Goal: Task Accomplishment & Management: Complete application form

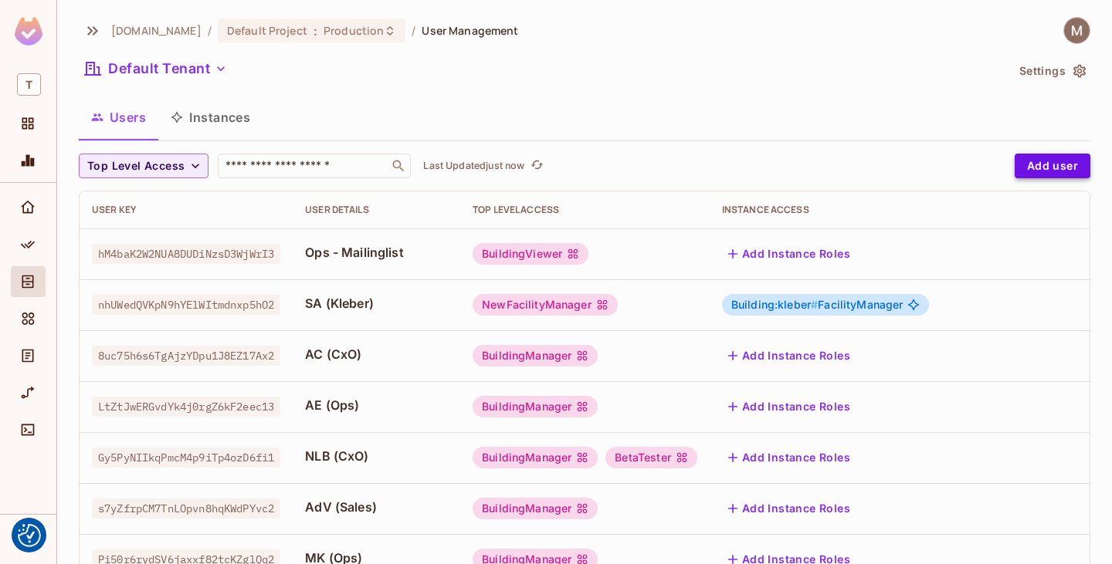
click at [1052, 166] on button "Add user" at bounding box center [1053, 166] width 76 height 25
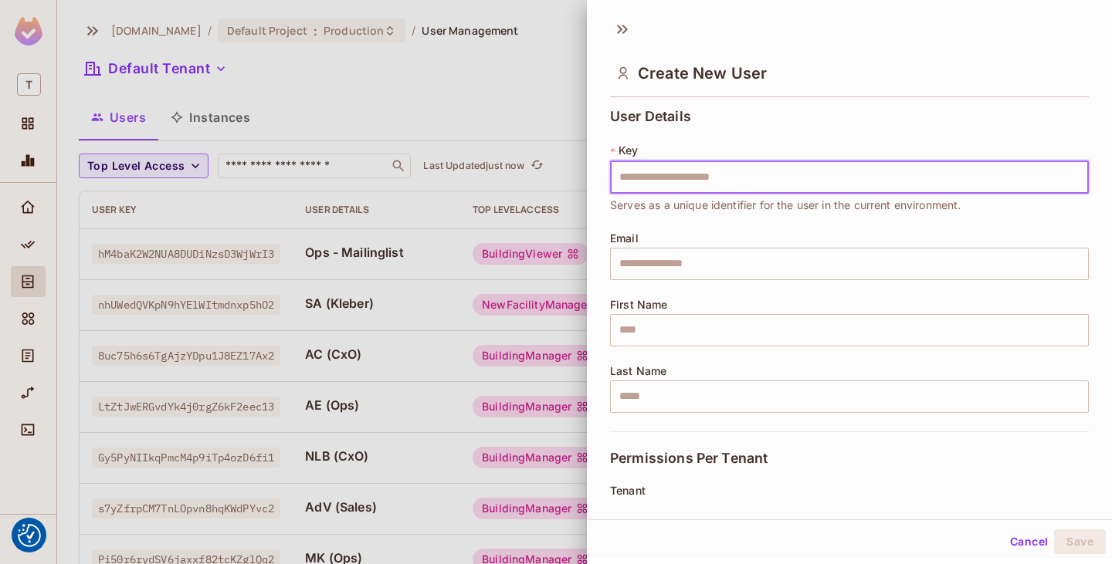
click at [724, 182] on input "text" at bounding box center [849, 177] width 479 height 32
type input "**********"
click at [834, 117] on div "**********" at bounding box center [849, 270] width 479 height 323
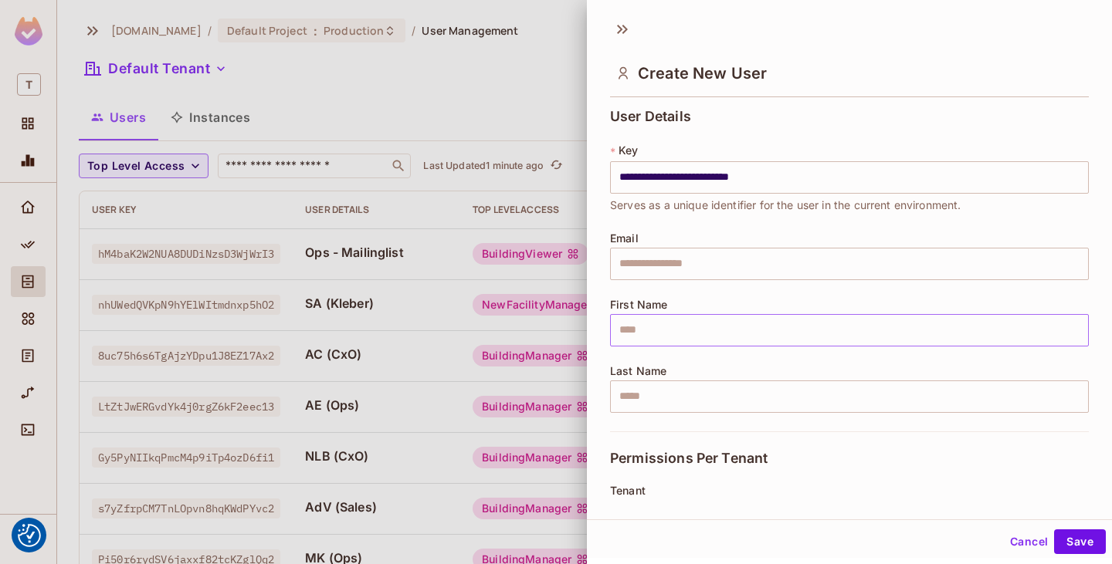
click at [795, 334] on input "text" at bounding box center [849, 330] width 479 height 32
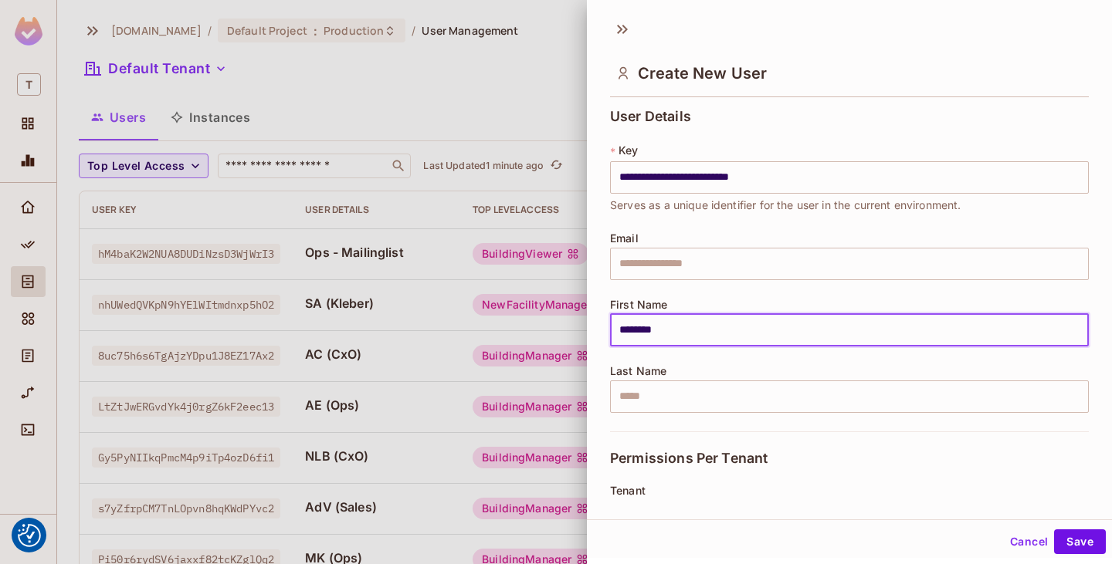
scroll to position [154, 0]
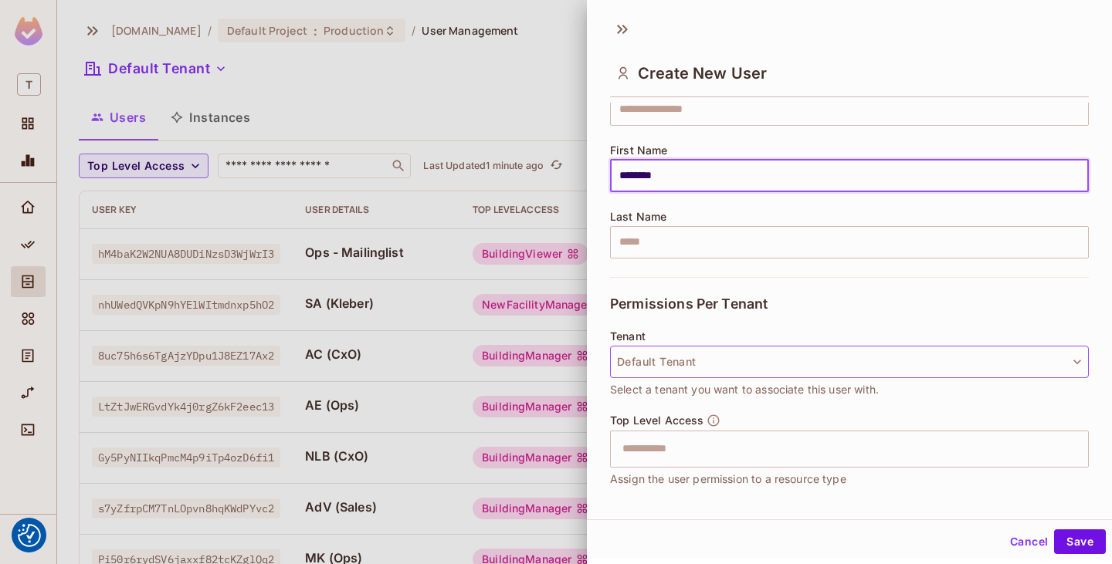
type input "********"
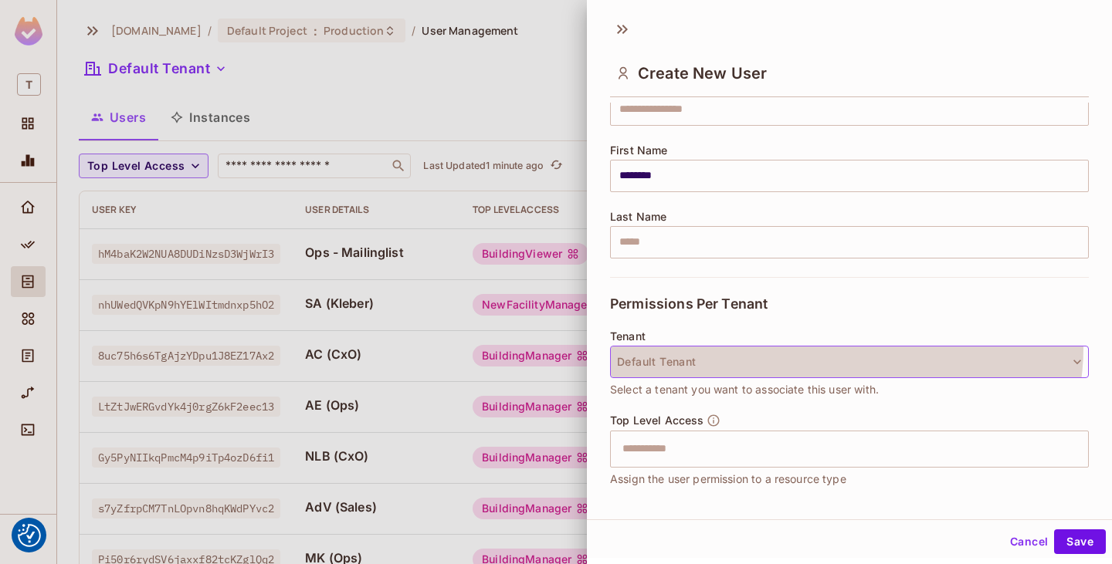
click at [846, 347] on button "Default Tenant" at bounding box center [849, 362] width 479 height 32
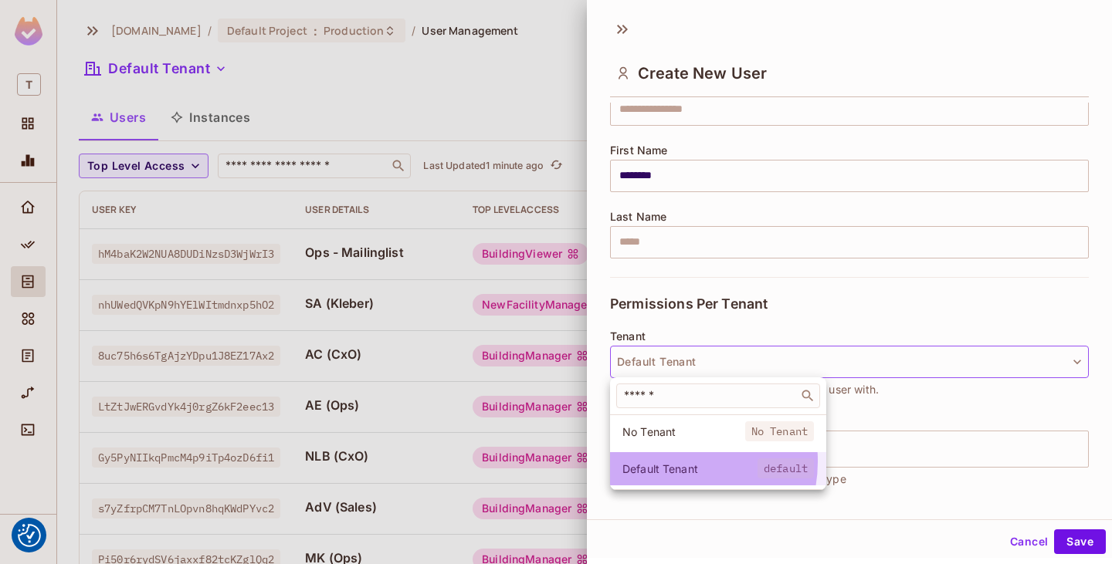
click at [669, 462] on span "Default Tenant" at bounding box center [689, 469] width 135 height 15
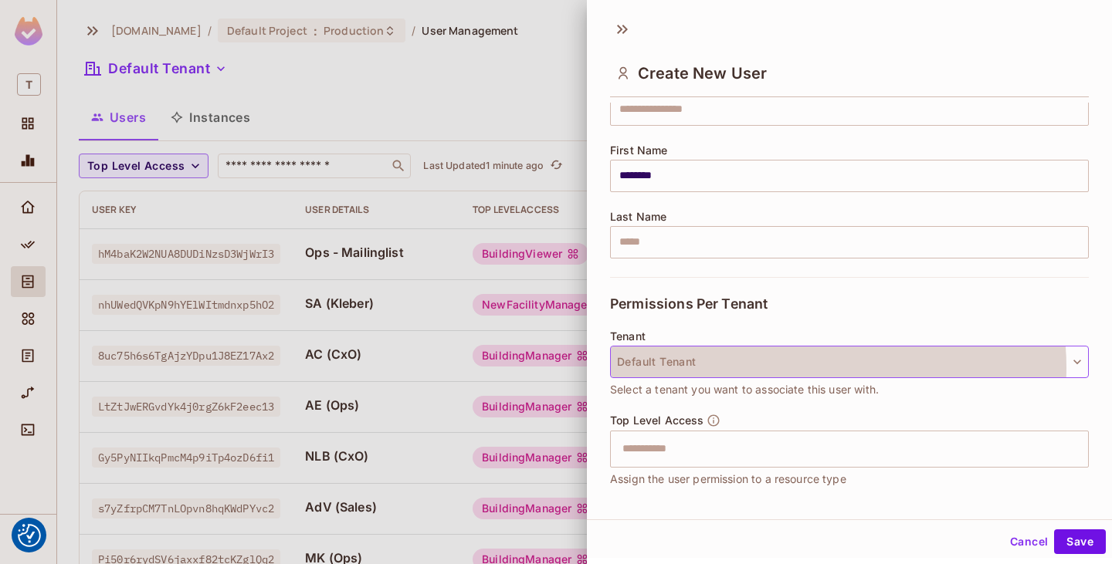
click at [805, 367] on button "Default Tenant" at bounding box center [849, 362] width 479 height 32
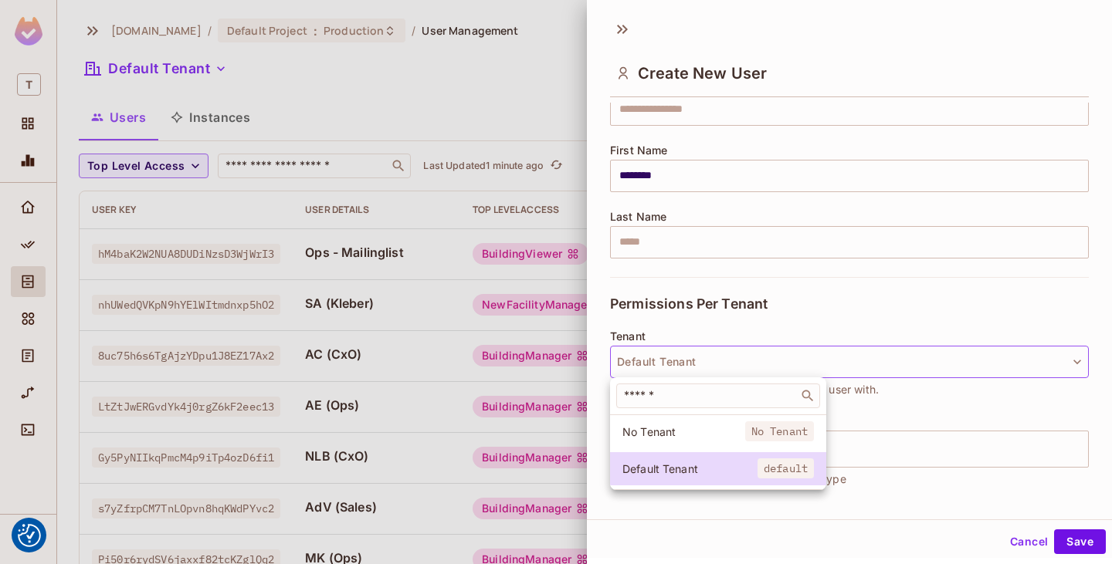
click at [823, 324] on div at bounding box center [556, 282] width 1112 height 564
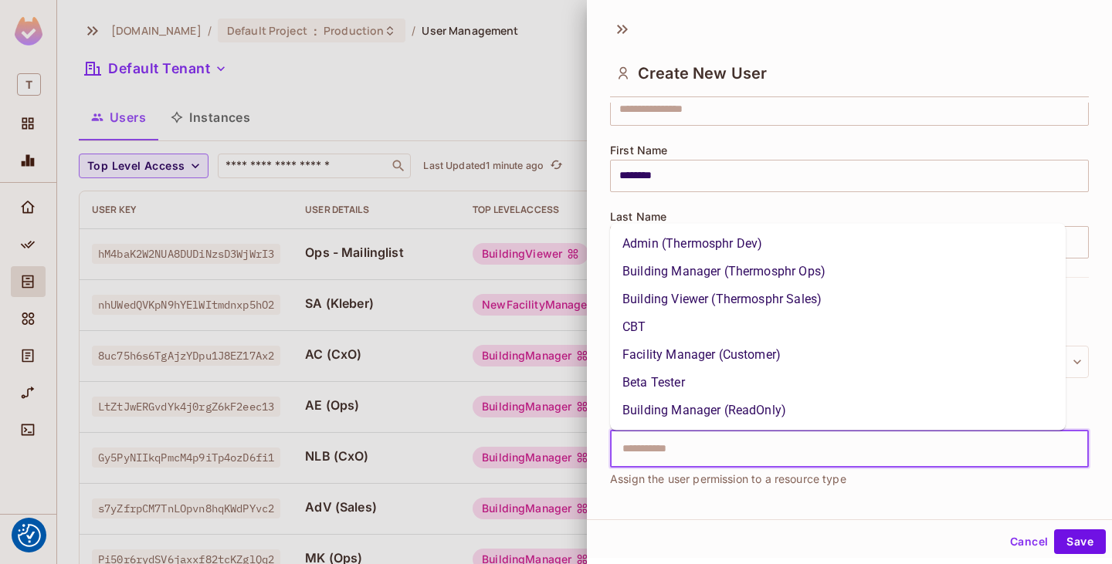
click at [811, 439] on input "text" at bounding box center [836, 449] width 446 height 31
click at [800, 345] on li "Facility Manager (Customer)" at bounding box center [838, 355] width 456 height 28
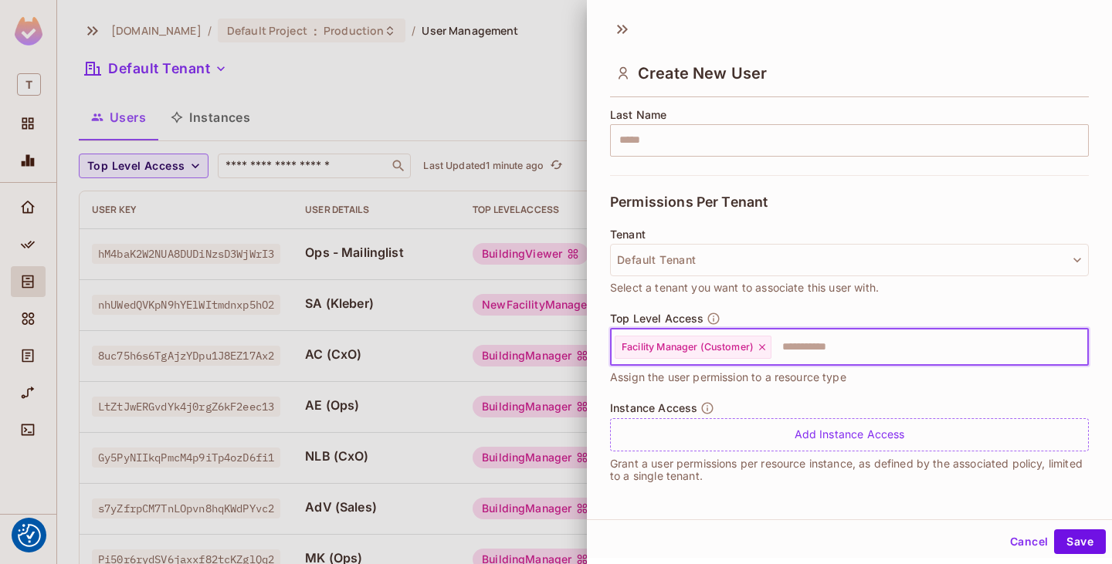
scroll to position [257, 0]
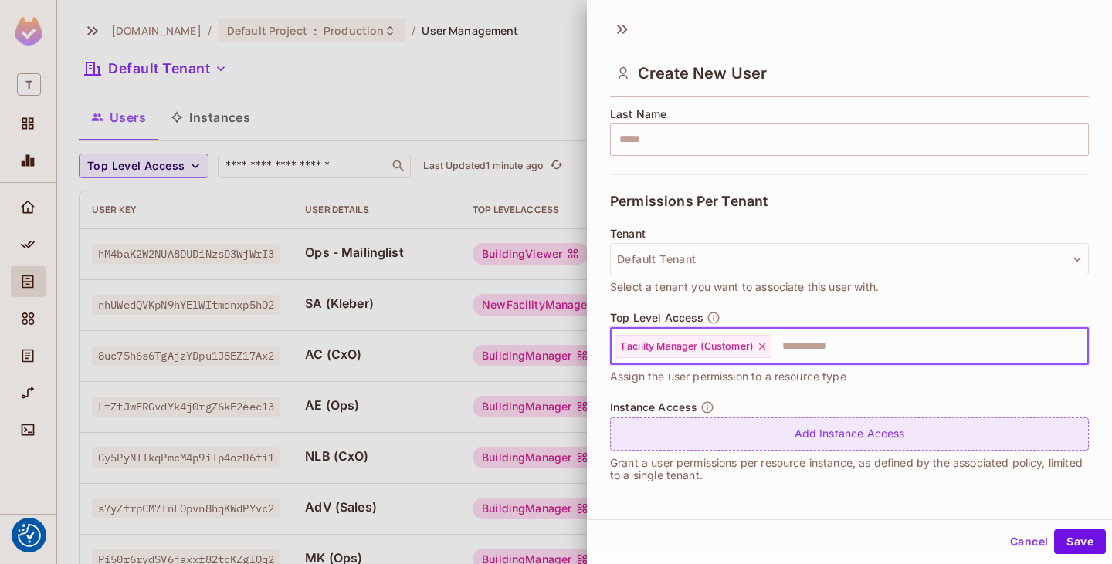
click at [742, 429] on div "Add Instance Access" at bounding box center [849, 434] width 479 height 33
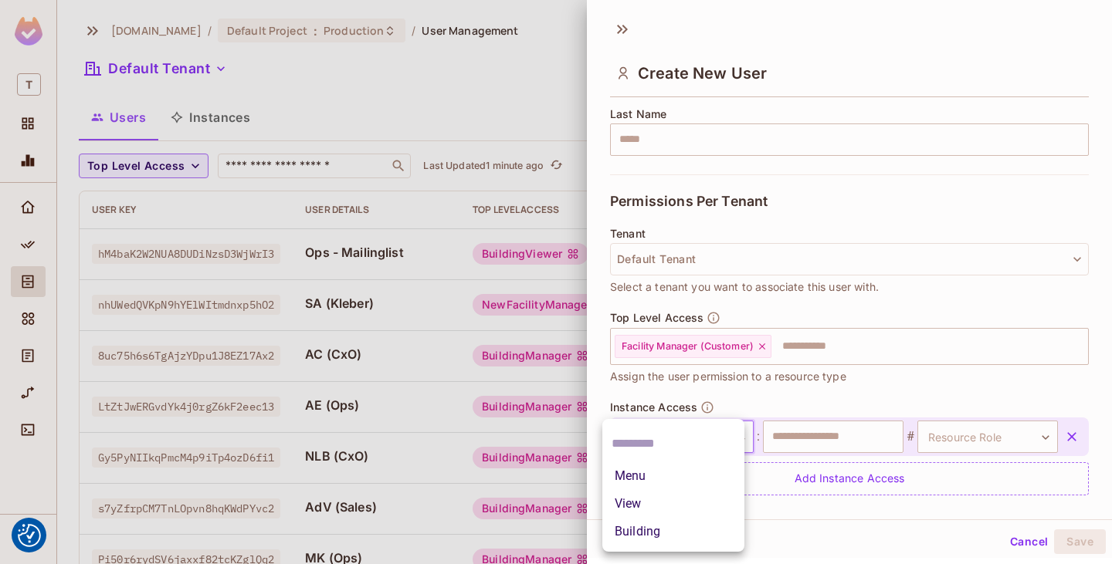
click at [697, 436] on body "We use cookies to enhance your browsing experience, serve personalized ads or c…" at bounding box center [556, 282] width 1112 height 564
click at [703, 526] on li "Building" at bounding box center [673, 532] width 142 height 28
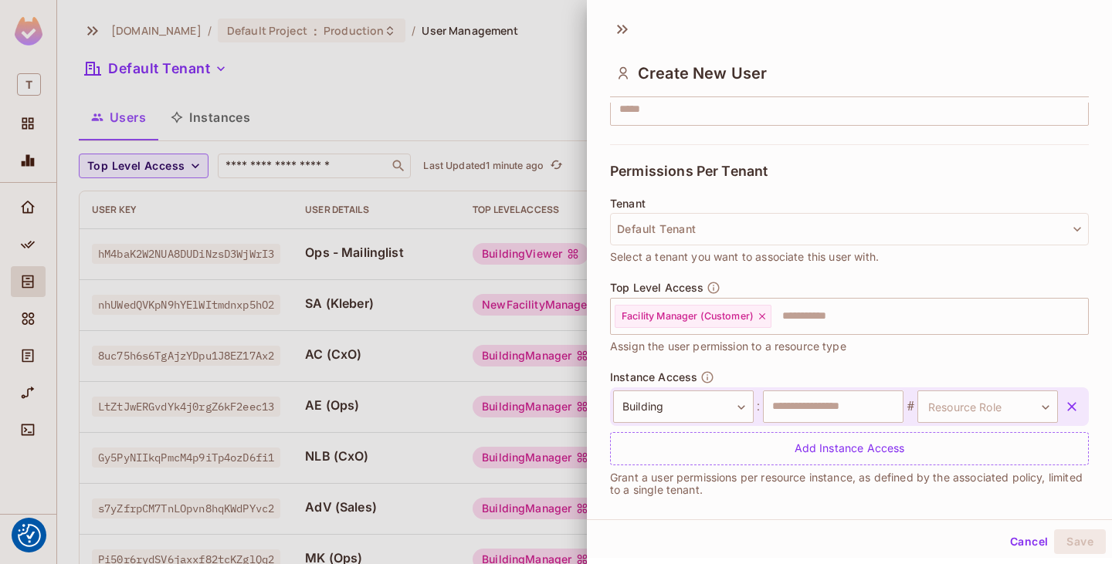
scroll to position [302, 0]
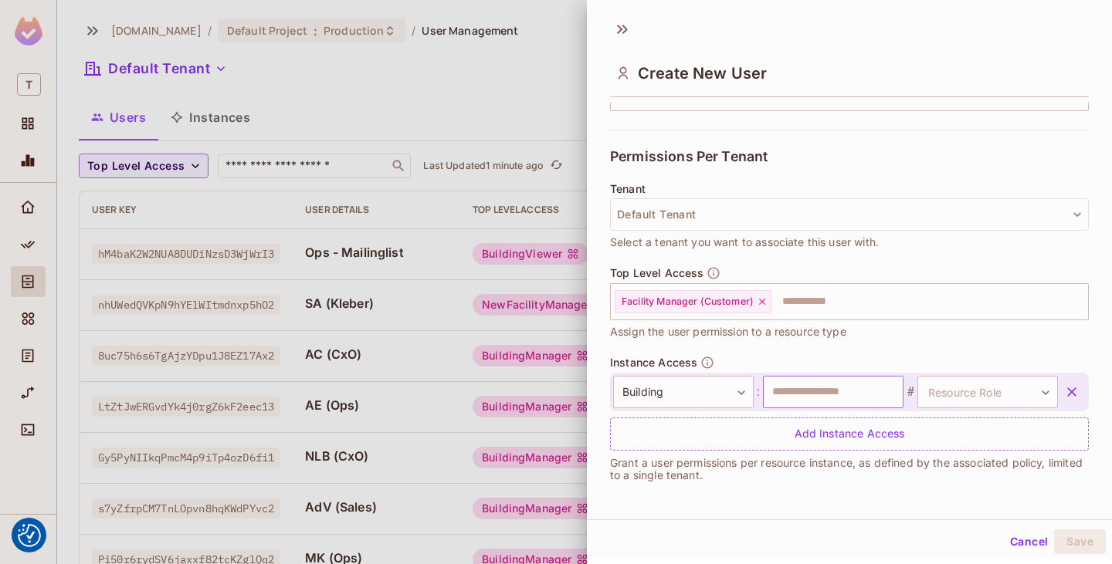
click at [816, 397] on input "text" at bounding box center [833, 392] width 141 height 32
click at [806, 389] on input "text" at bounding box center [833, 392] width 141 height 32
paste input "**********"
type input "**********"
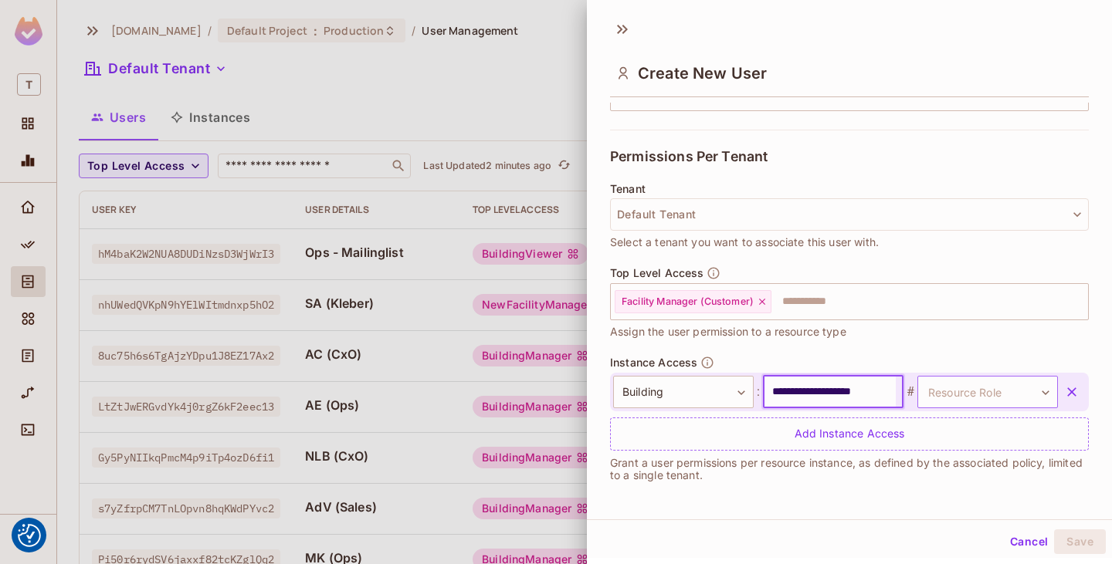
click at [973, 398] on body "We use cookies to enhance your browsing experience, serve personalized ads or c…" at bounding box center [556, 282] width 1112 height 564
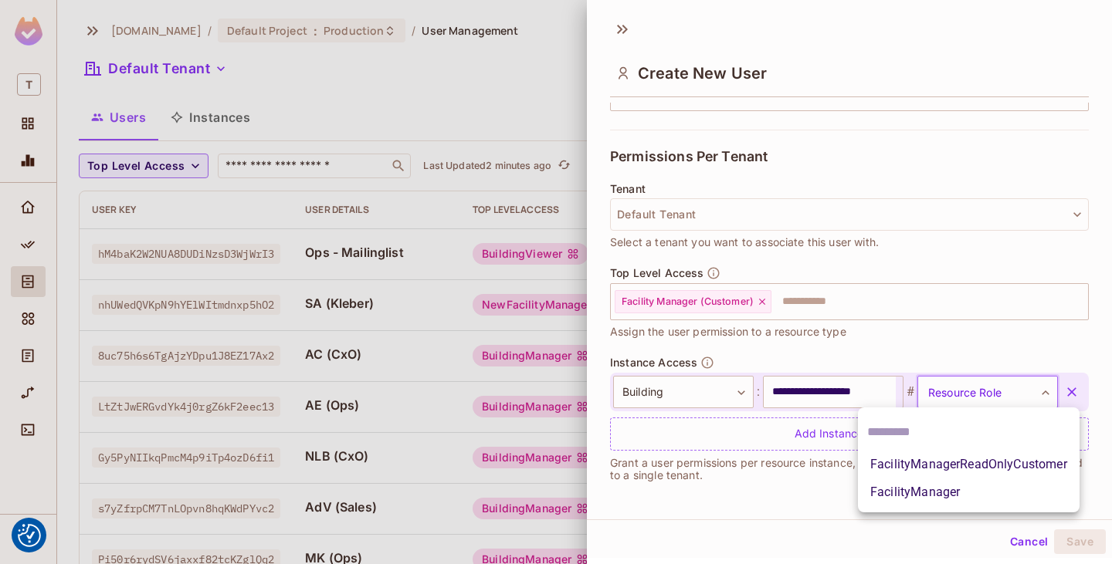
scroll to position [0, 0]
click at [979, 470] on li "FacilityManagerReadOnlyCustomer" at bounding box center [969, 465] width 222 height 28
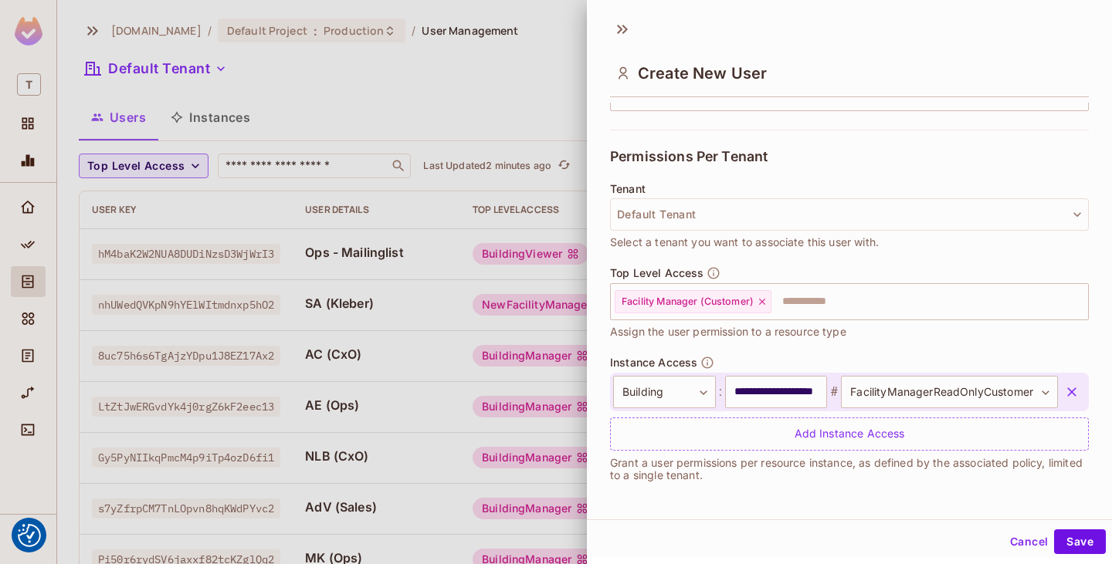
click at [975, 354] on div "Top Level Access Facility Manager (Customer) ​ Assign the user permission to a …" at bounding box center [849, 311] width 479 height 90
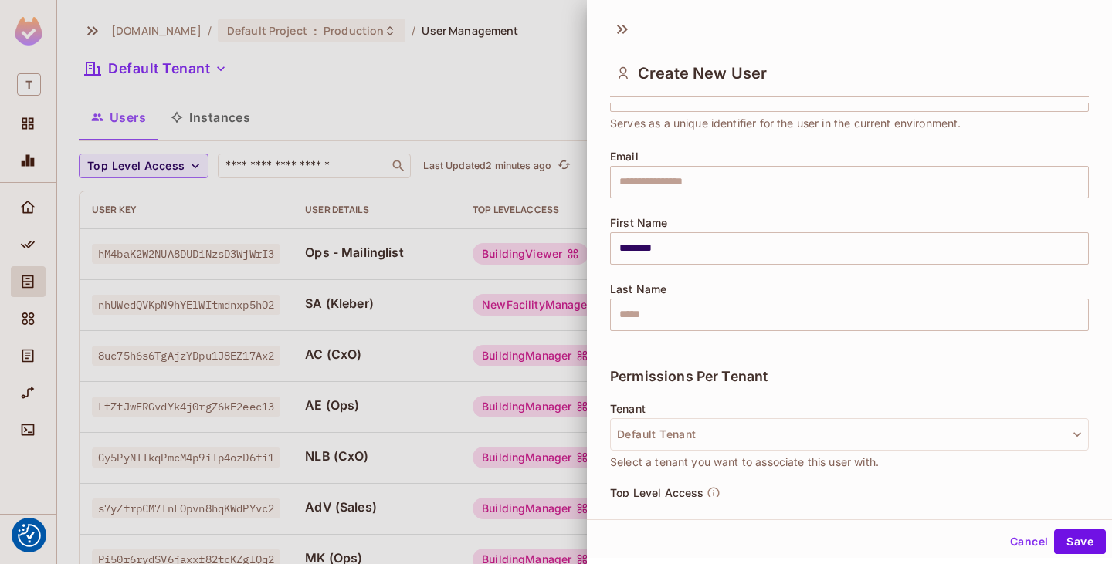
scroll to position [302, 0]
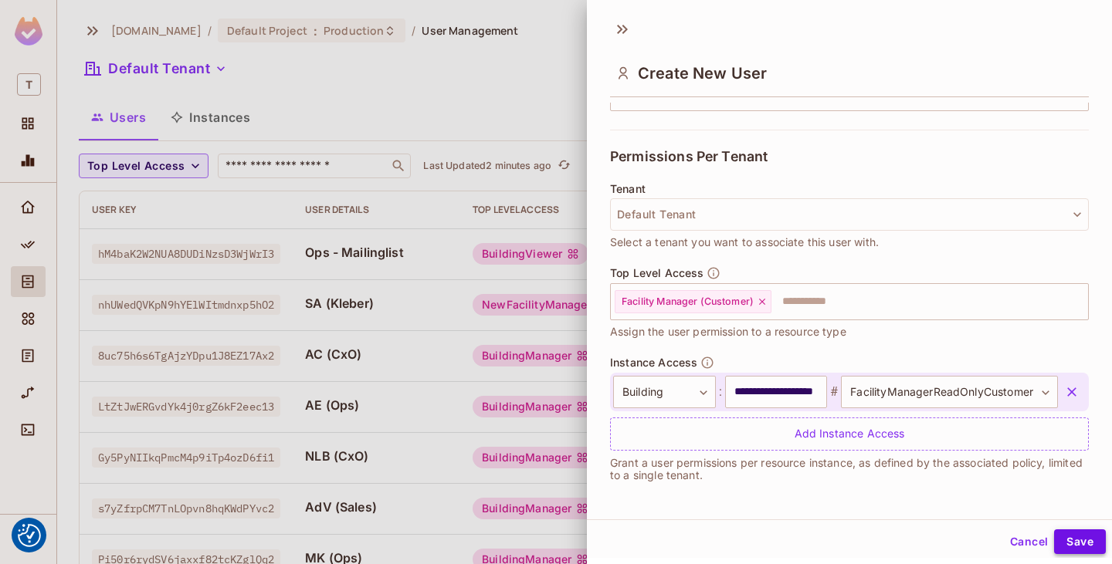
click at [1073, 544] on button "Save" at bounding box center [1080, 542] width 52 height 25
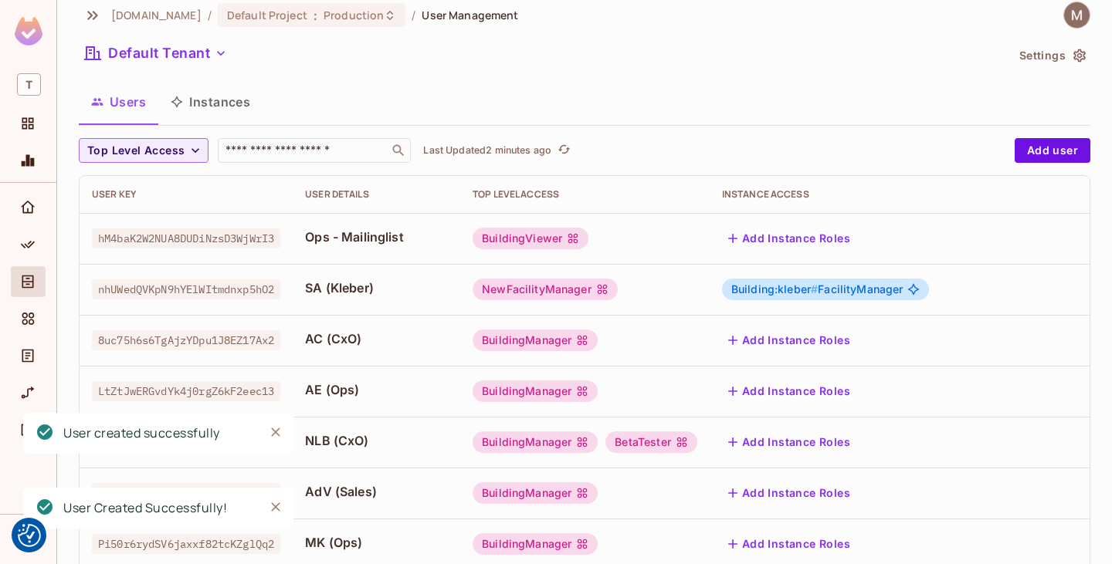
scroll to position [0, 0]
